Goal: Transaction & Acquisition: Purchase product/service

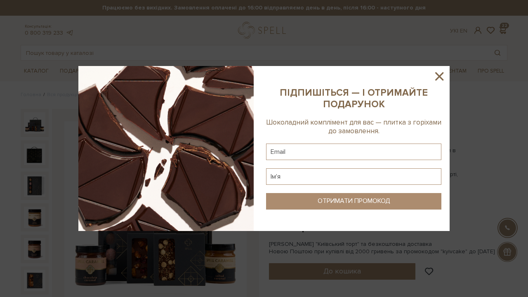
click at [448, 78] on sys-column-static at bounding box center [354, 148] width 192 height 165
click at [438, 76] on icon at bounding box center [439, 76] width 8 height 8
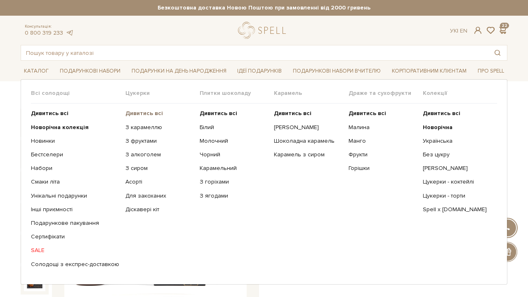
click at [152, 113] on b "Дивитись всі" at bounding box center [144, 113] width 38 height 7
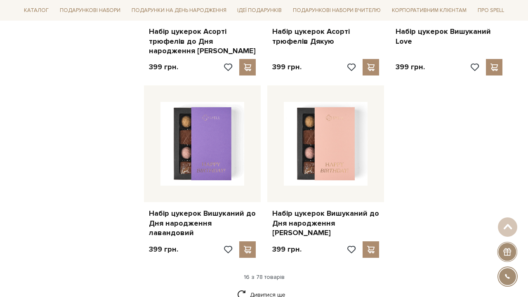
scroll to position [986, 0]
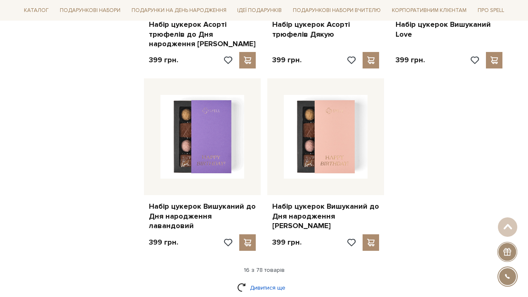
click at [271, 280] on link "Дивитися ще" at bounding box center [264, 287] width 54 height 14
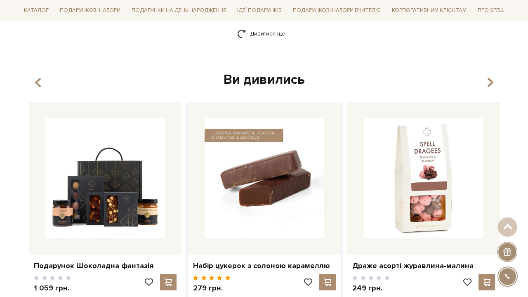
scroll to position [2073, 0]
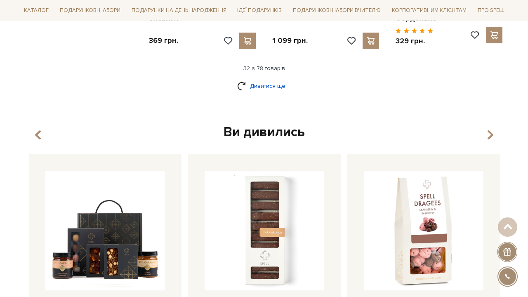
click at [273, 79] on link "Дивитися ще" at bounding box center [264, 86] width 54 height 14
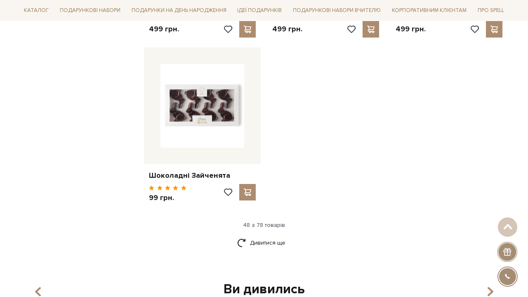
scroll to position [2994, 0]
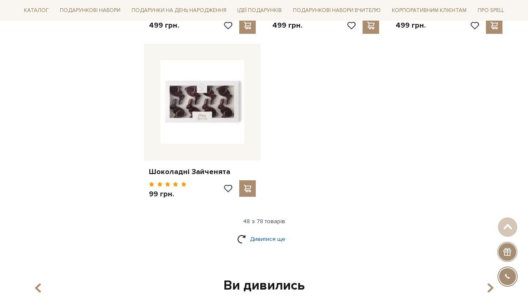
click at [264, 232] on link "Дивитися ще" at bounding box center [264, 239] width 54 height 14
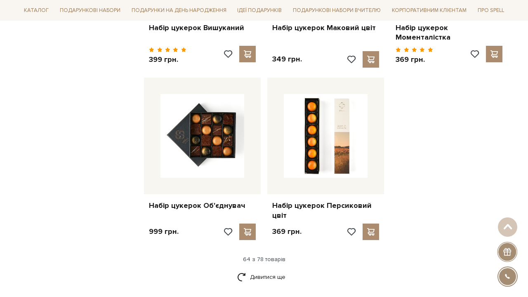
scroll to position [3903, 0]
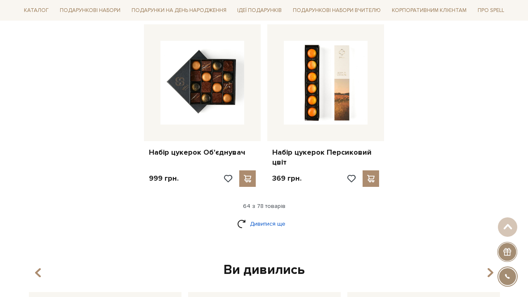
click at [275, 216] on link "Дивитися ще" at bounding box center [264, 223] width 54 height 14
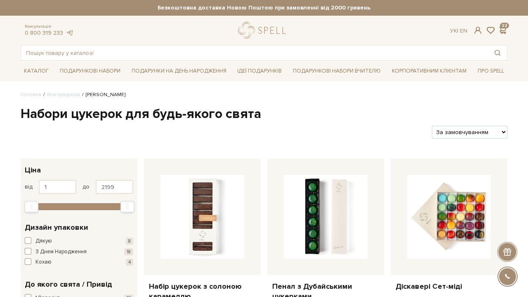
scroll to position [0, 0]
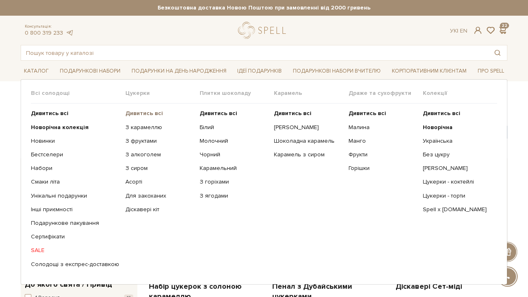
click at [154, 115] on b "Дивитись всі" at bounding box center [144, 113] width 38 height 7
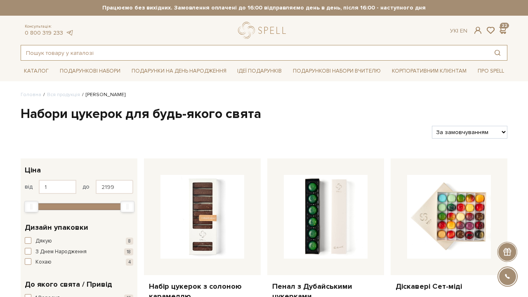
click at [233, 52] on input "text" at bounding box center [254, 52] width 467 height 15
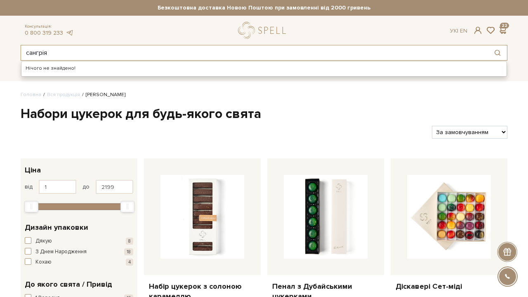
type input "сангрія"
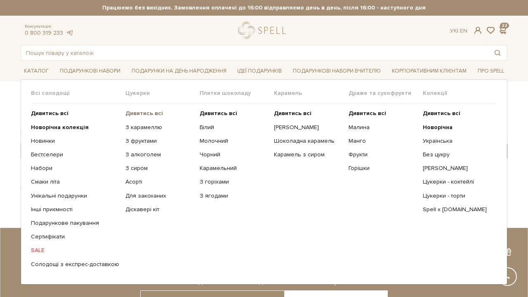
click at [151, 110] on b "Дивитись всі" at bounding box center [144, 113] width 38 height 7
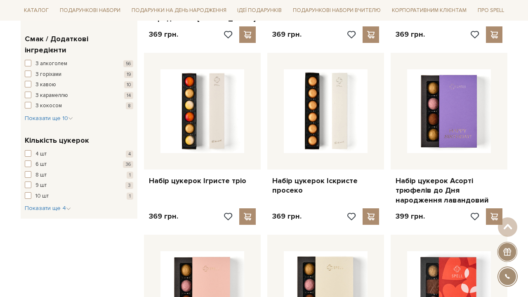
scroll to position [661, 0]
